Goal: Find contact information: Find contact information

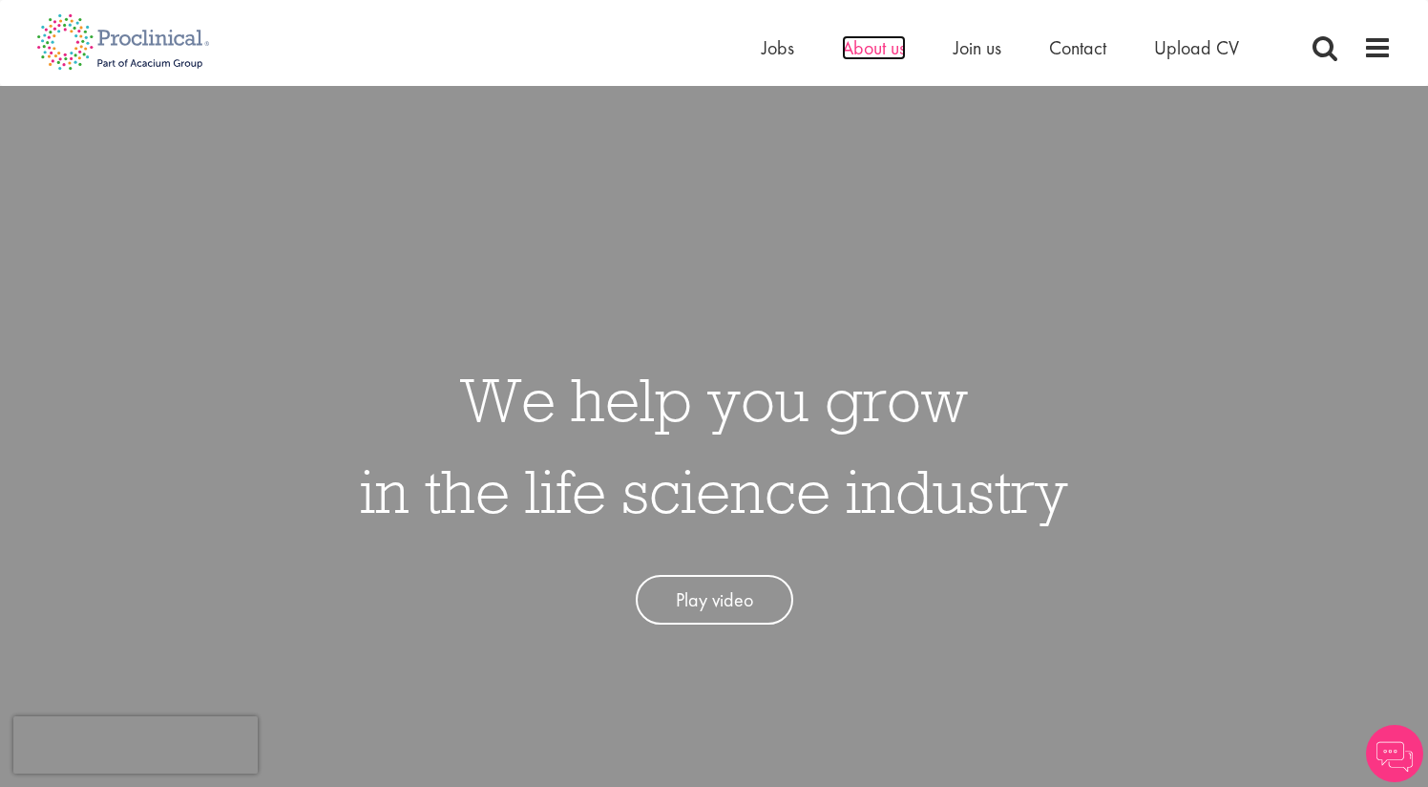
click at [852, 51] on span "About us" at bounding box center [874, 47] width 64 height 25
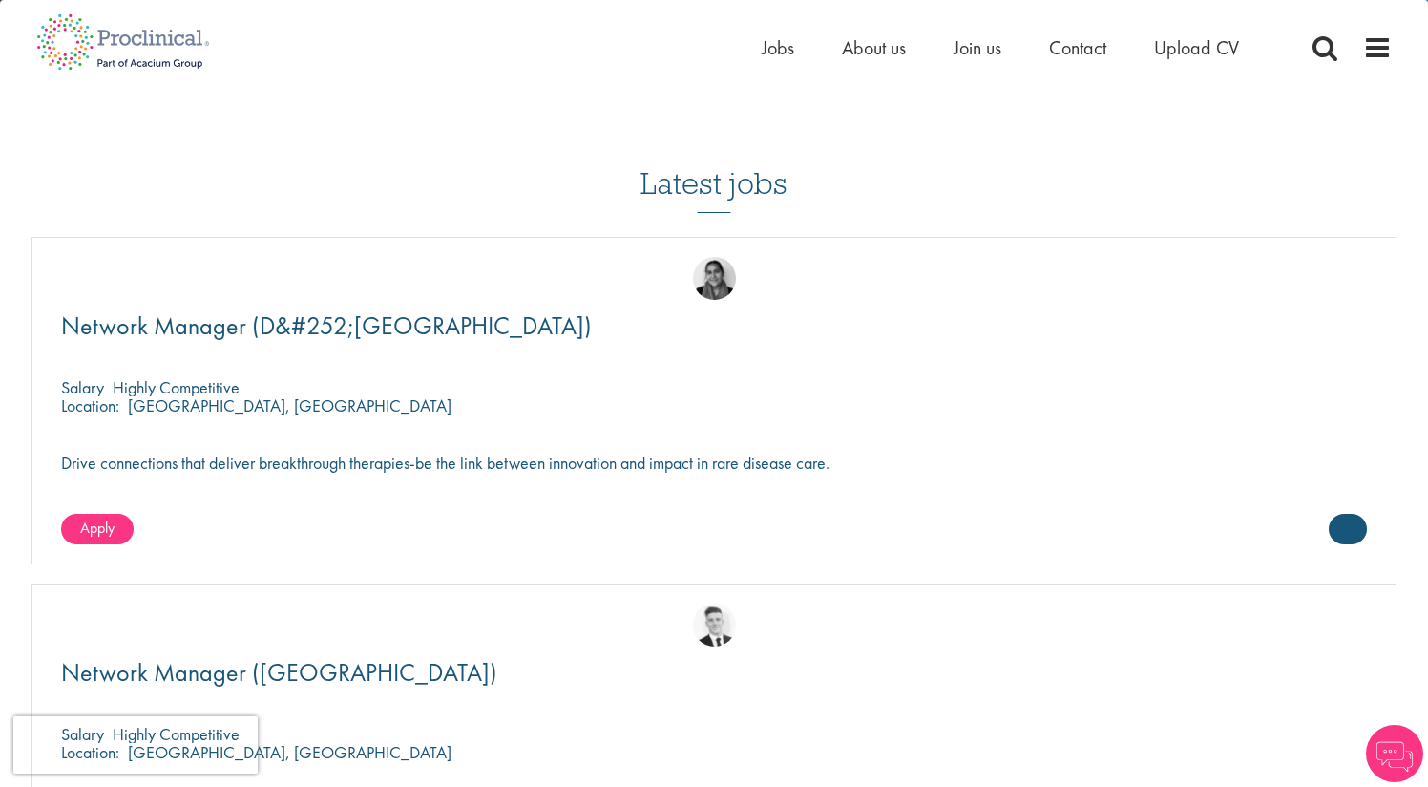
scroll to position [2893, 0]
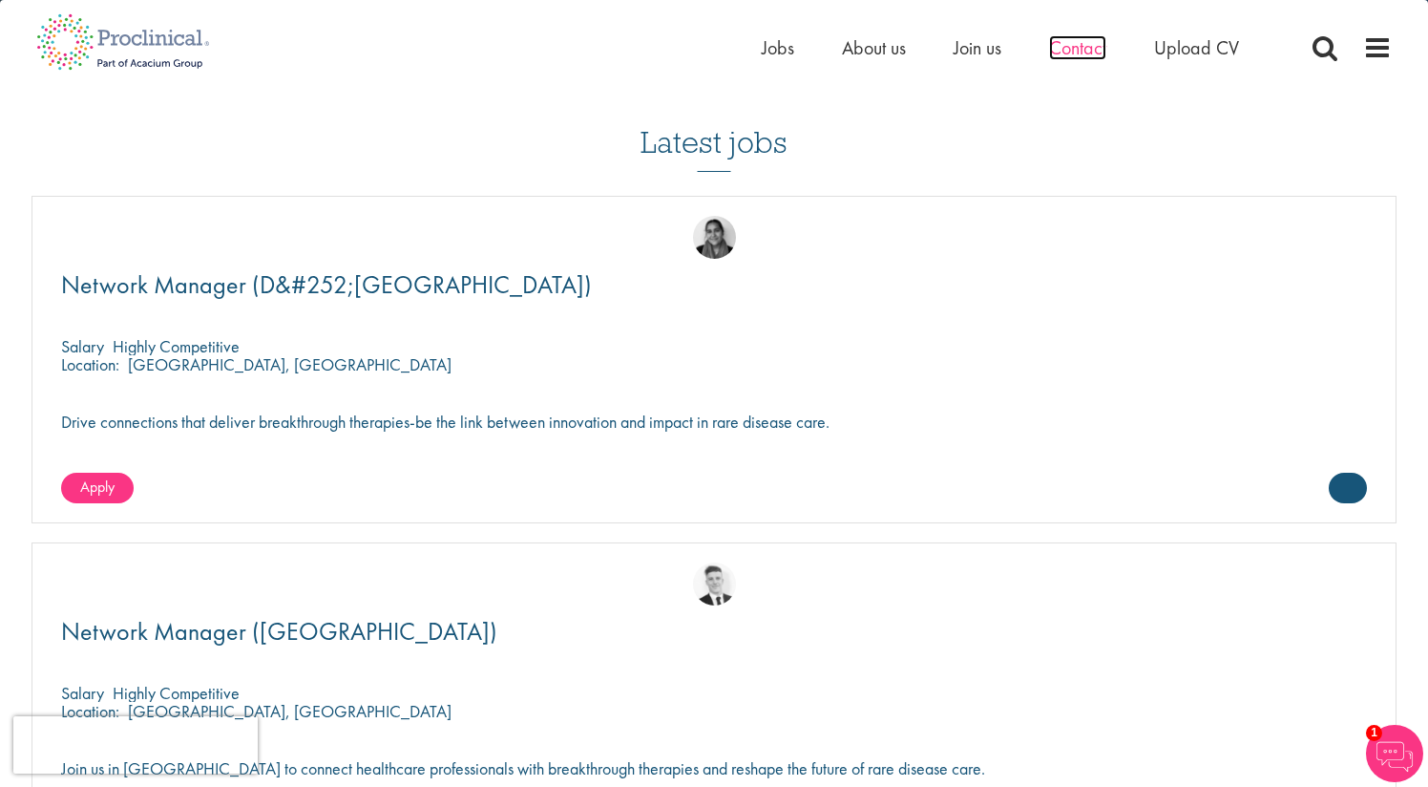
click at [1071, 54] on span "Contact" at bounding box center [1077, 47] width 57 height 25
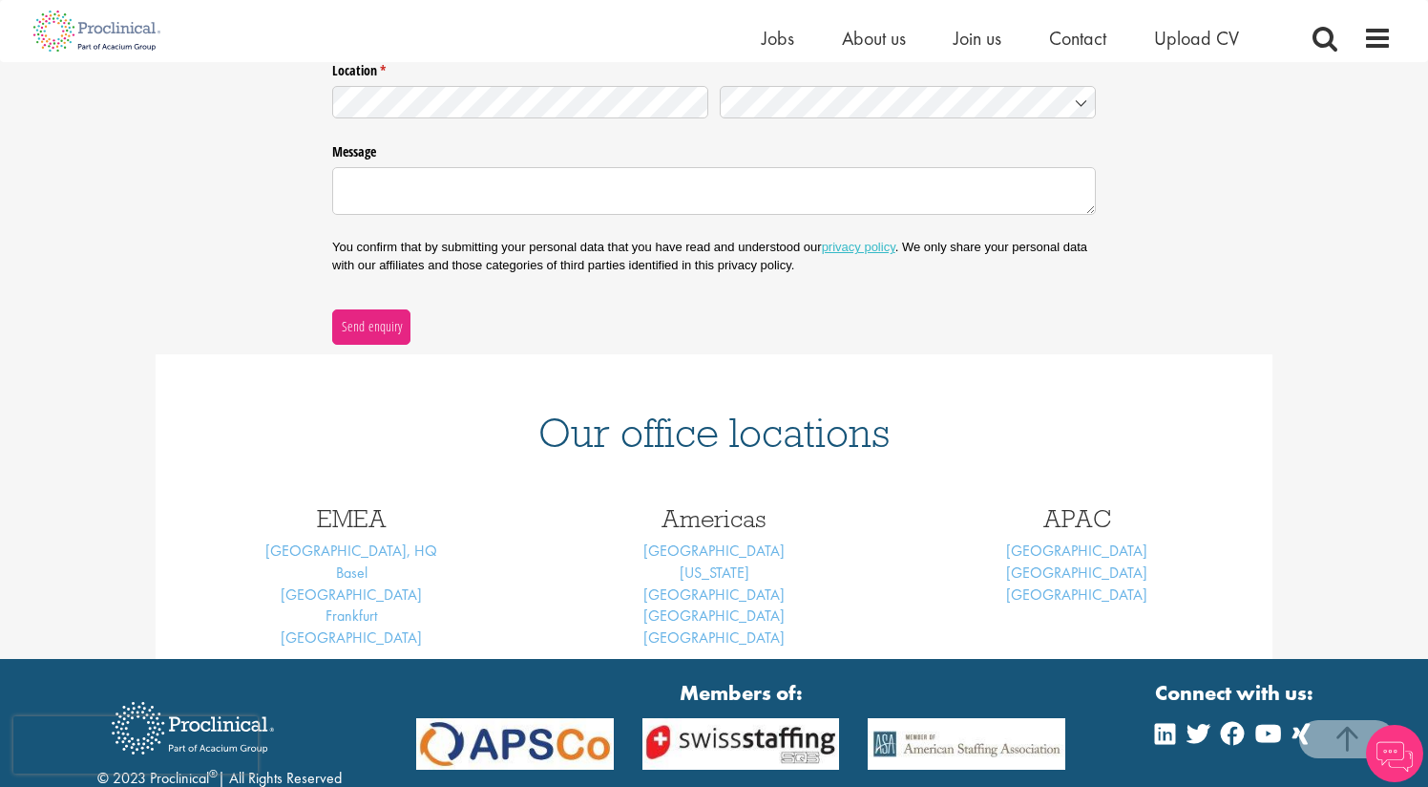
scroll to position [581, 0]
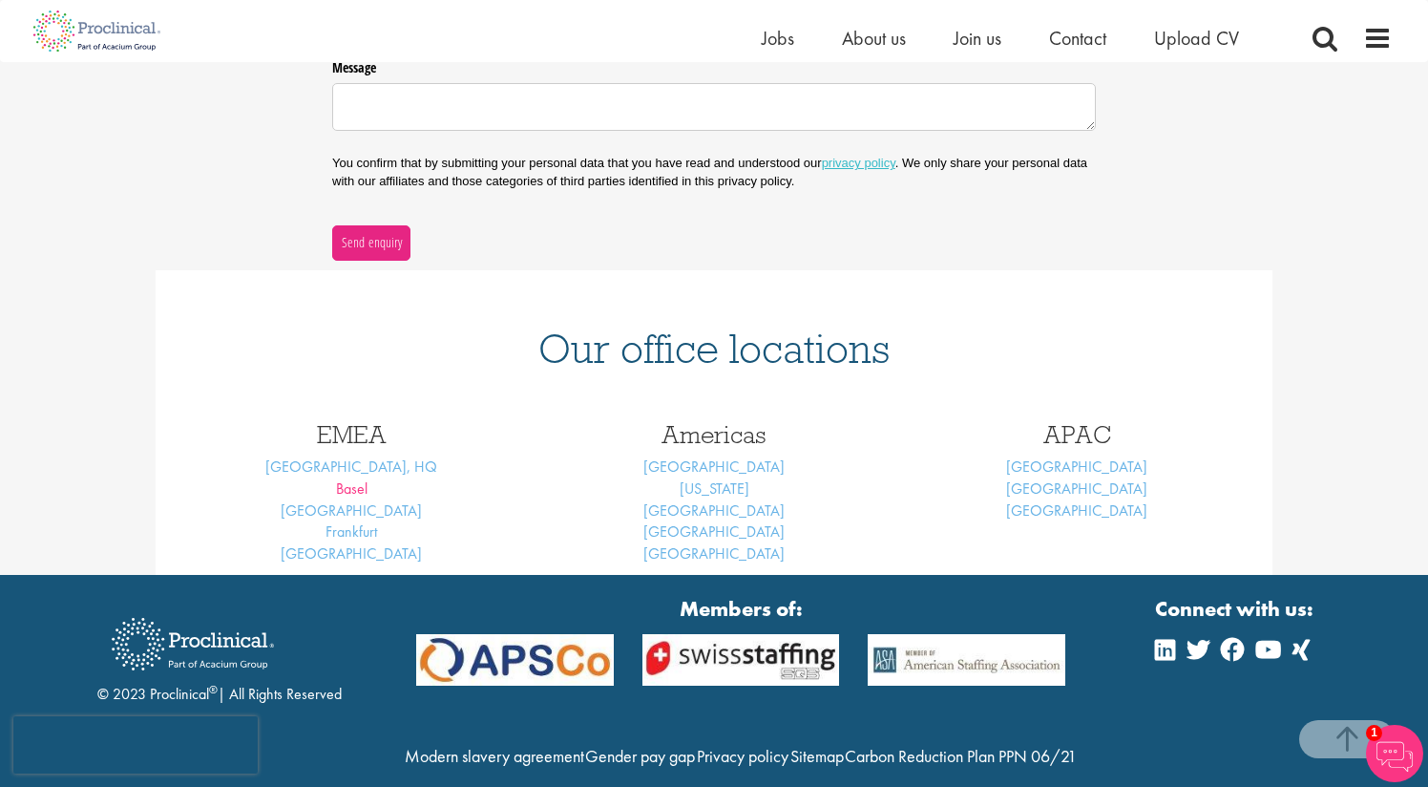
click at [346, 488] on link "Basel" at bounding box center [352, 488] width 32 height 20
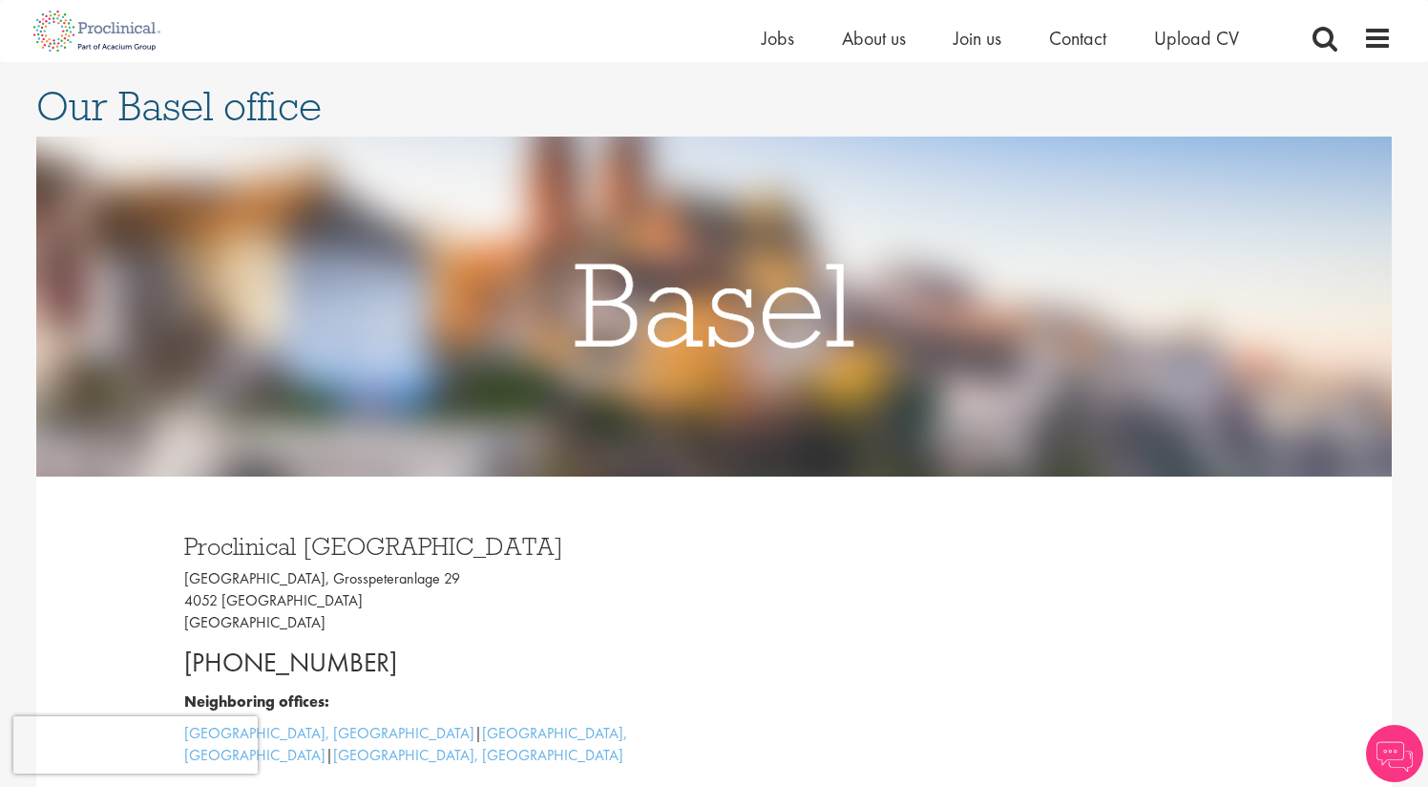
scroll to position [394, 0]
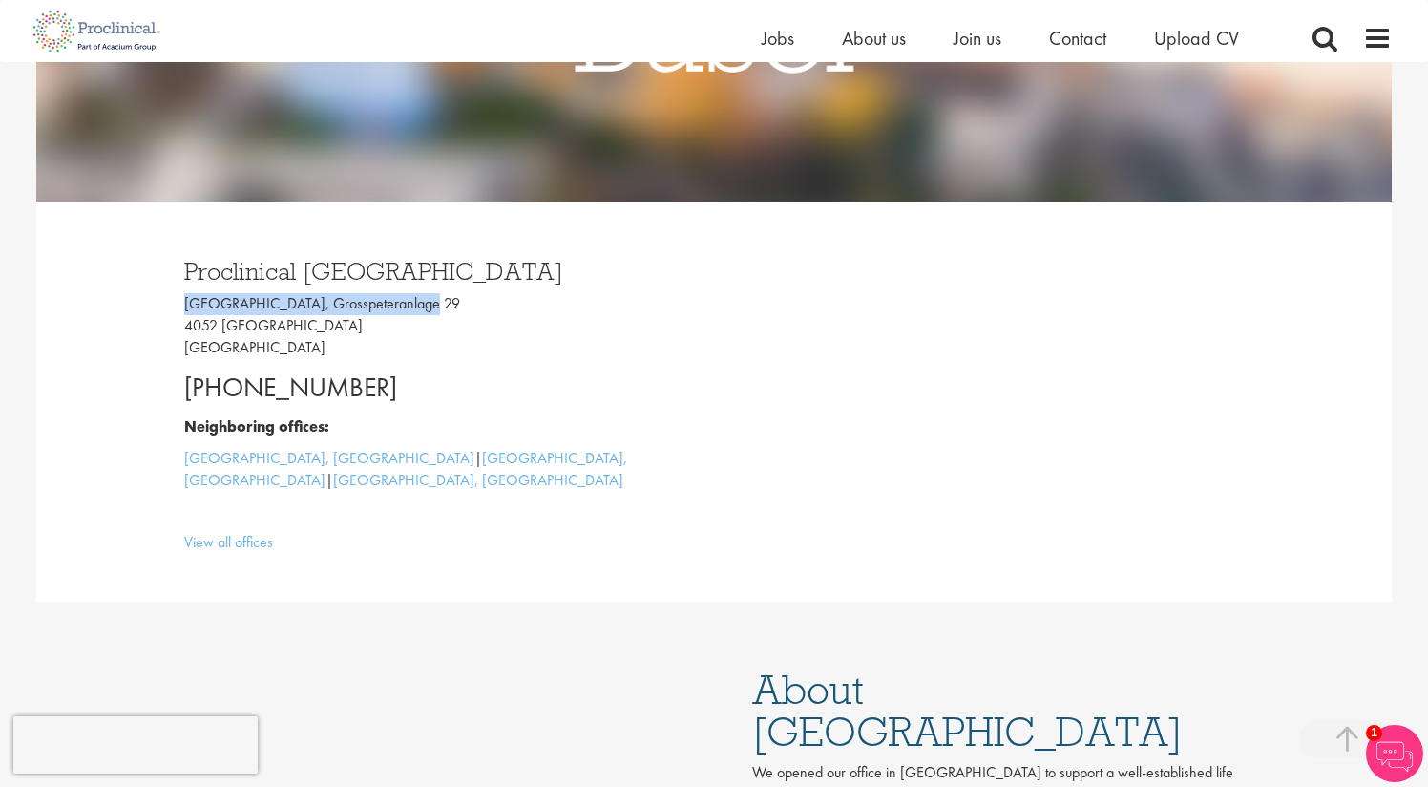
drag, startPoint x: 406, startPoint y: 304, endPoint x: 170, endPoint y: 300, distance: 235.9
click at [170, 300] on div "Proclinical Switzerland Grosspeter Tower, Grosspeteranlage 29 4052 Basel Switze…" at bounding box center [442, 402] width 544 height 324
copy p "Grosspeter Tower, Grosspeteranlage"
drag, startPoint x: 373, startPoint y: 379, endPoint x: 175, endPoint y: 398, distance: 199.5
click at [175, 398] on div "Proclinical Switzerland Grosspeter Tower, Grosspeteranlage 29 4052 Basel Switze…" at bounding box center [442, 402] width 544 height 324
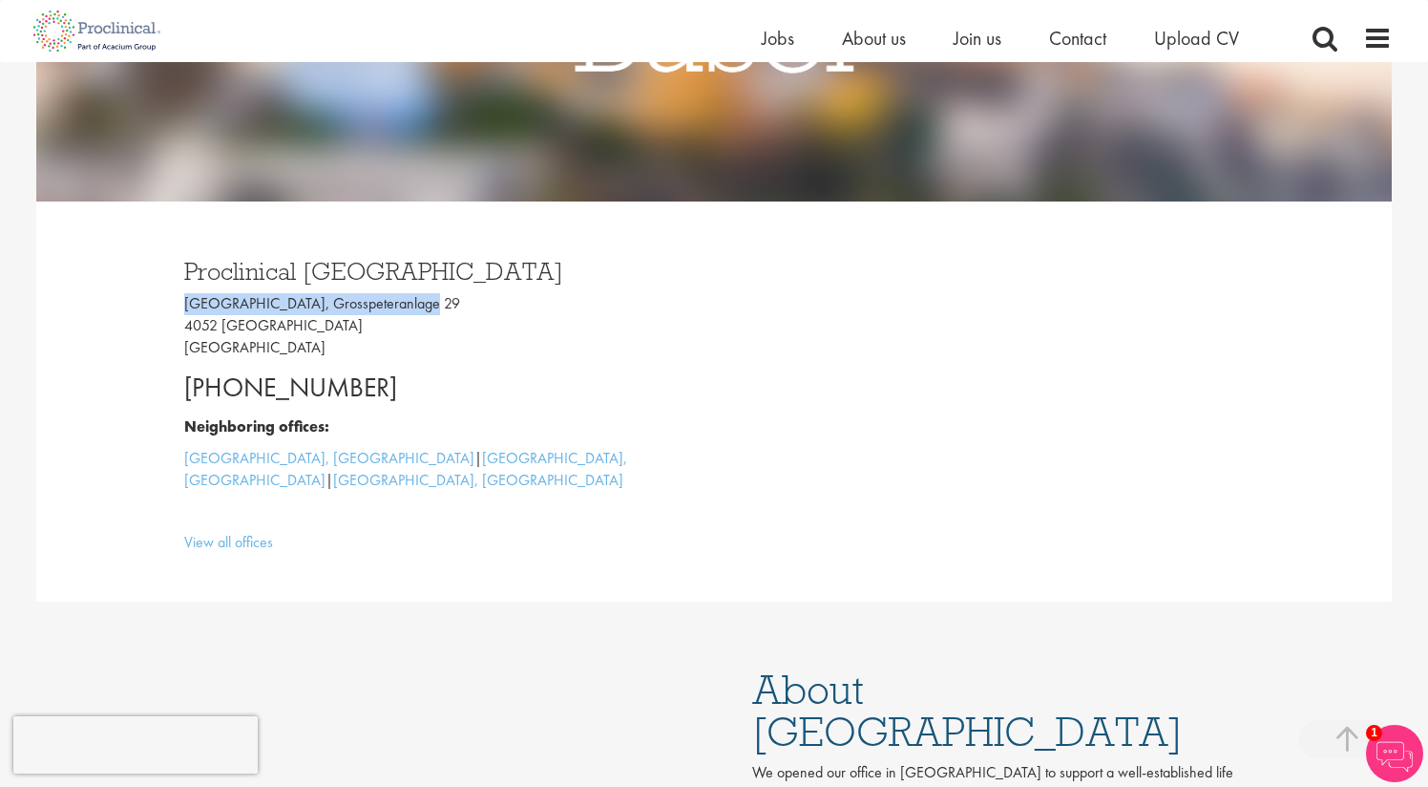
copy p "+41 61 508 7070"
